Goal: Task Accomplishment & Management: Use online tool/utility

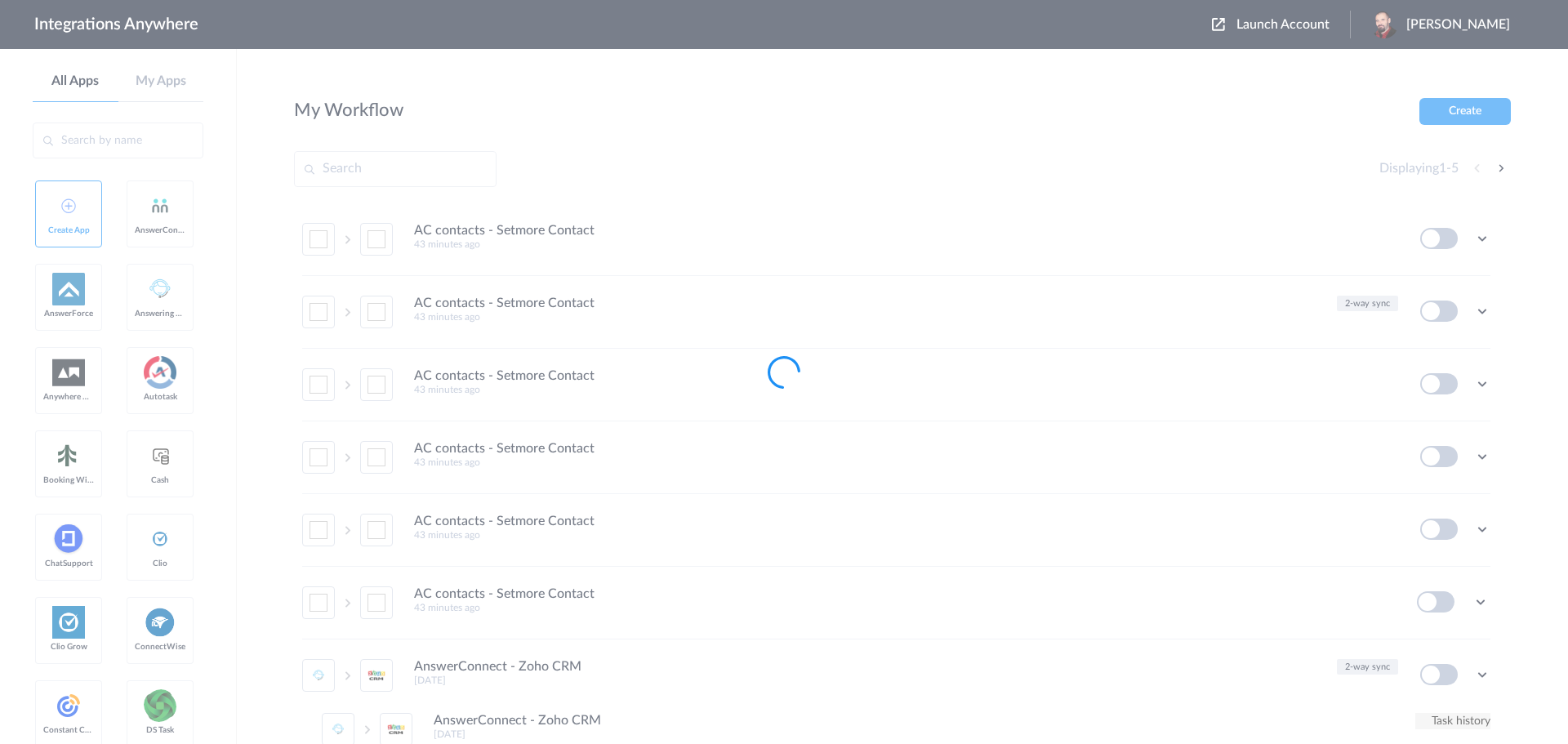
click at [1315, 28] on div at bounding box center [784, 372] width 1568 height 744
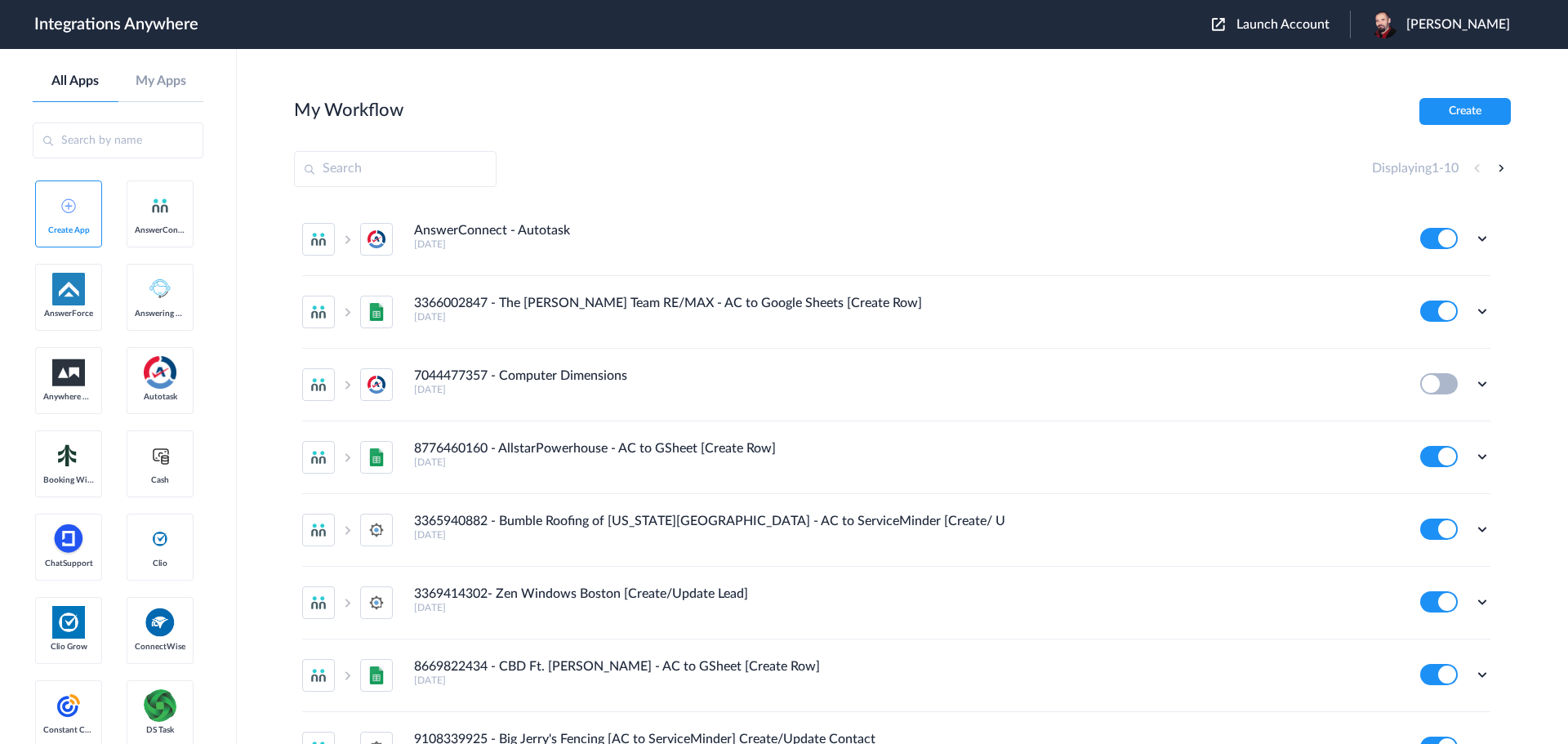
click at [1315, 24] on span "Launch Account" at bounding box center [1284, 25] width 93 height 13
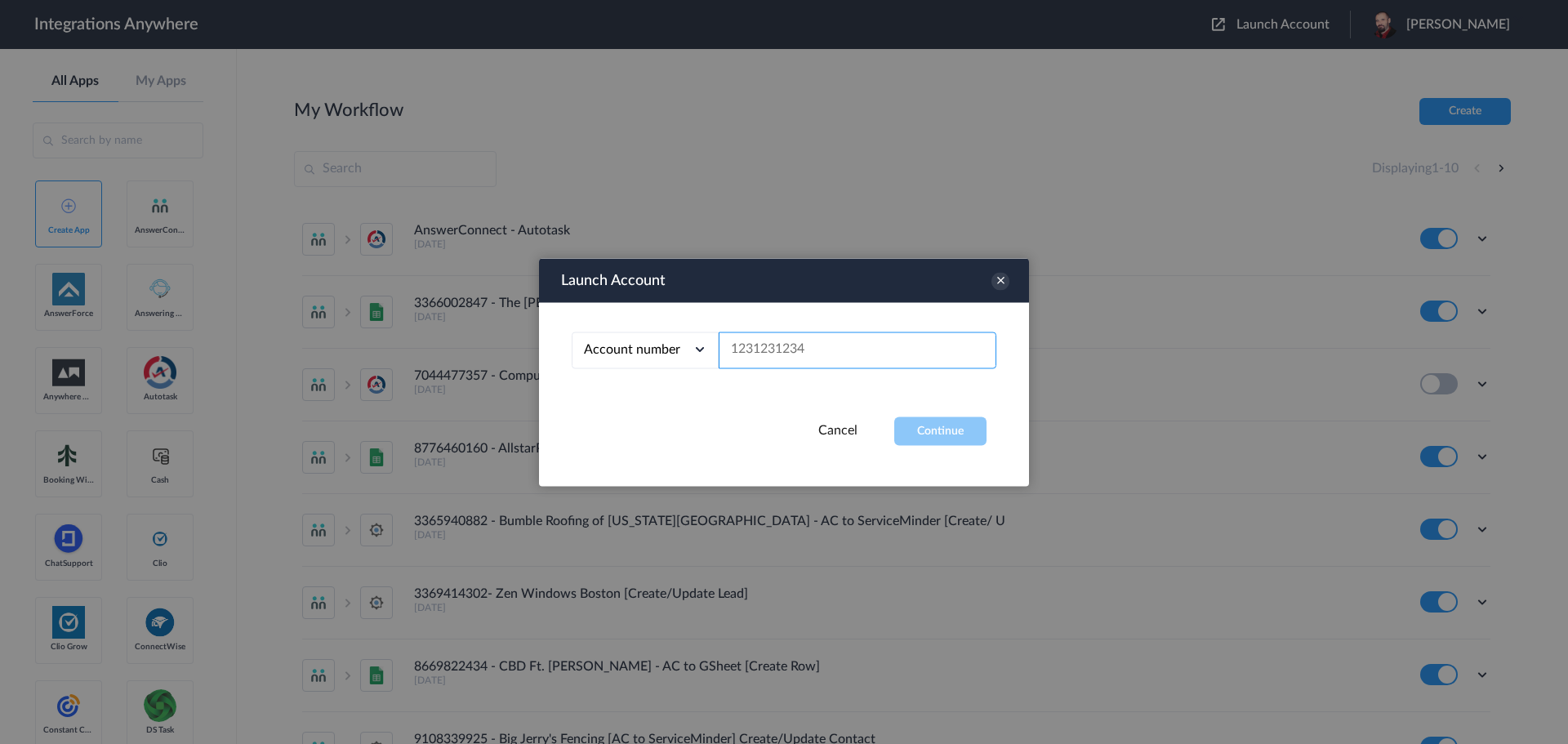
paste input "2525854884"
type input "2525854884"
click at [955, 431] on button "Continue" at bounding box center [940, 431] width 93 height 29
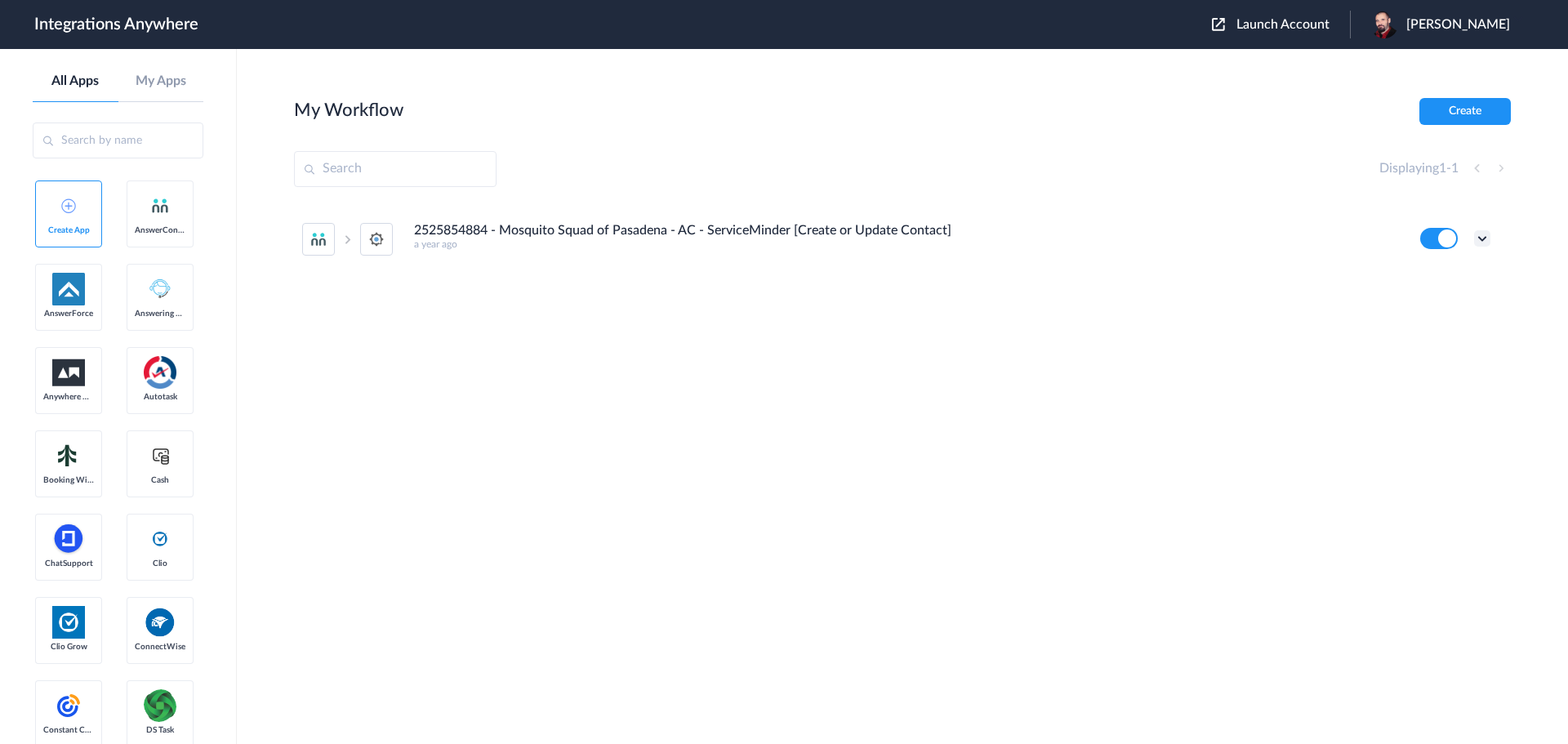
click at [1480, 240] on icon at bounding box center [1482, 238] width 16 height 16
click at [1427, 280] on link "Edit" at bounding box center [1415, 276] width 39 height 11
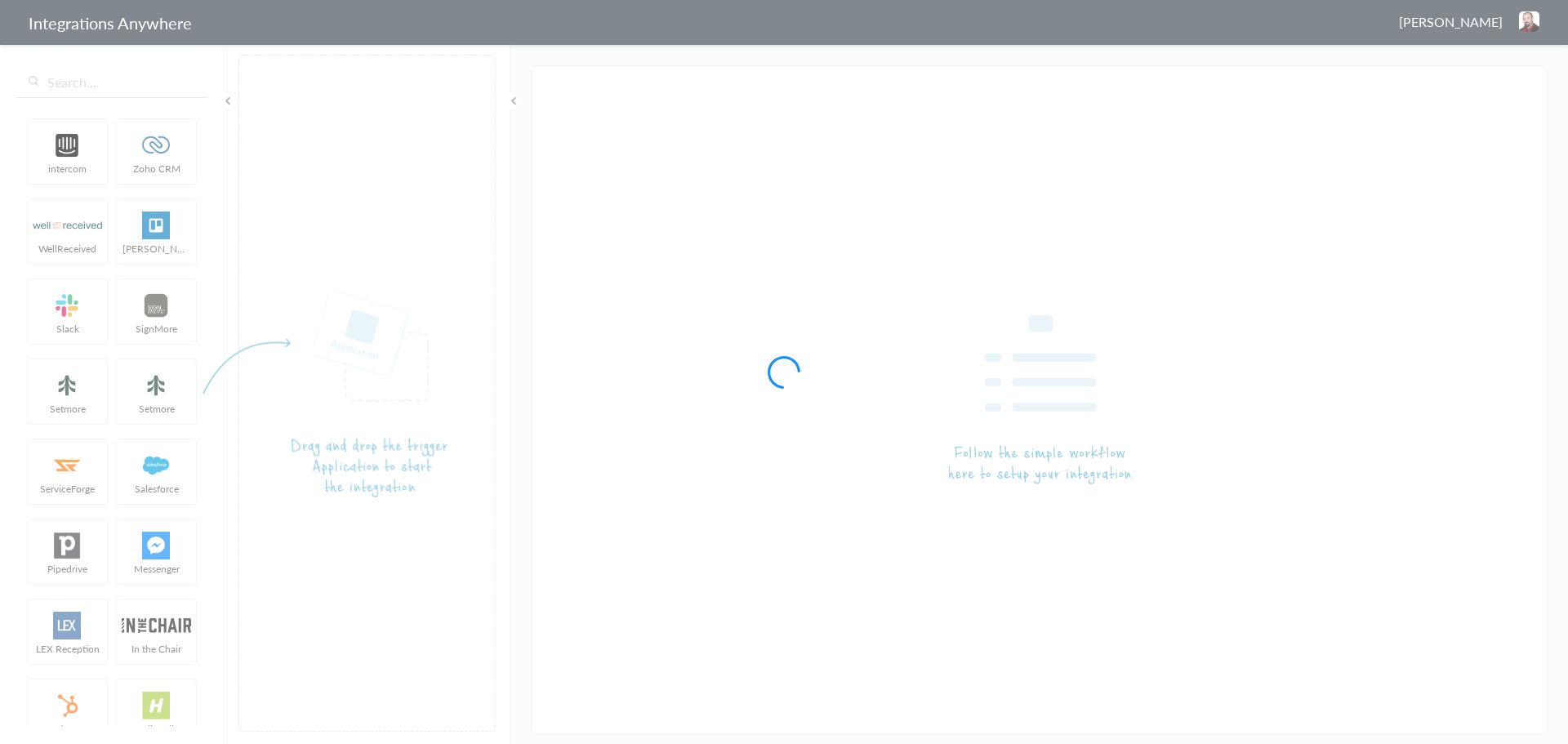
type input "2525854884 - Mosquito Squad of Pasadena - AC - ServiceMinder [Create or Update …"
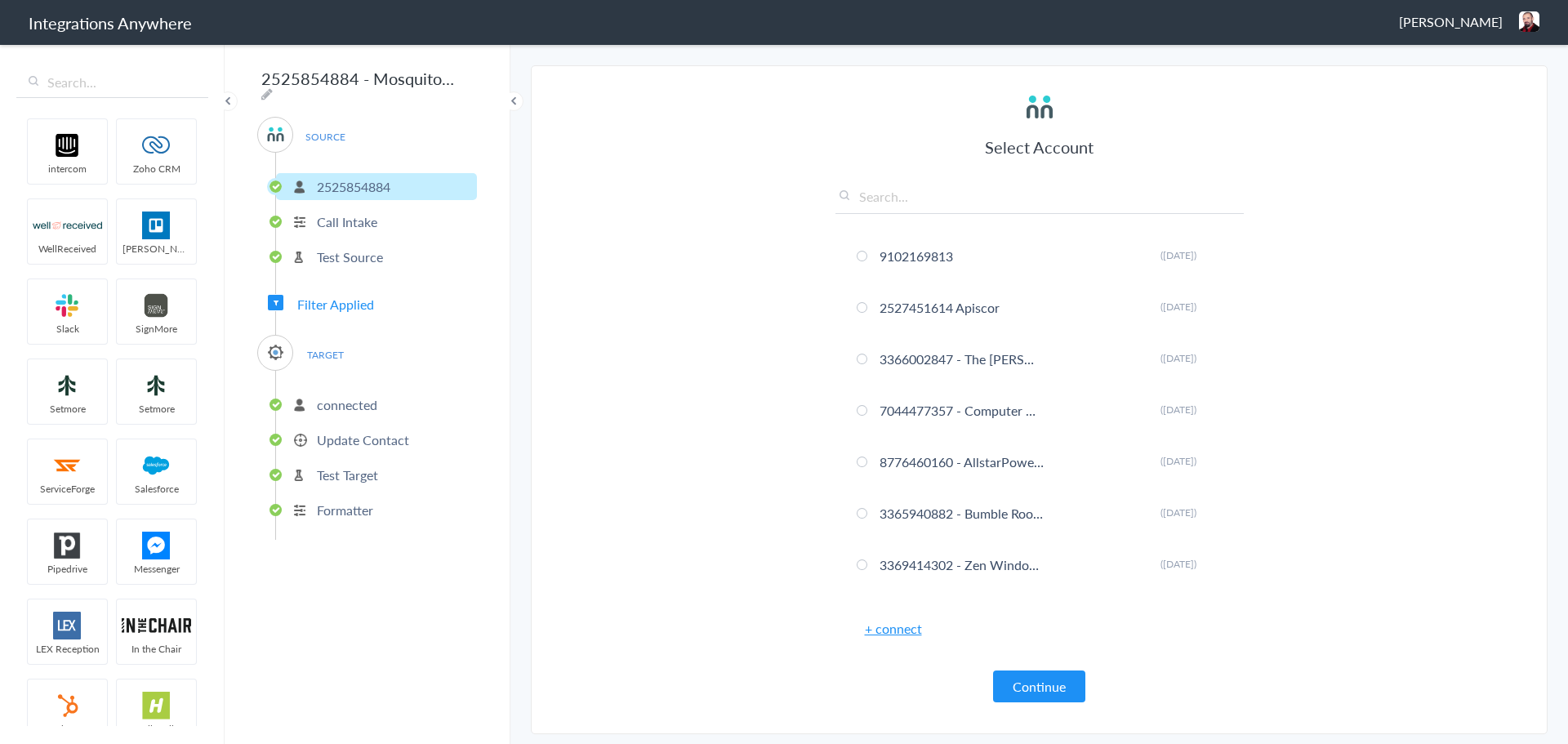
click at [324, 300] on span "Filter Applied" at bounding box center [336, 304] width 76 height 19
